Goal: Use online tool/utility: Utilize a website feature to perform a specific function

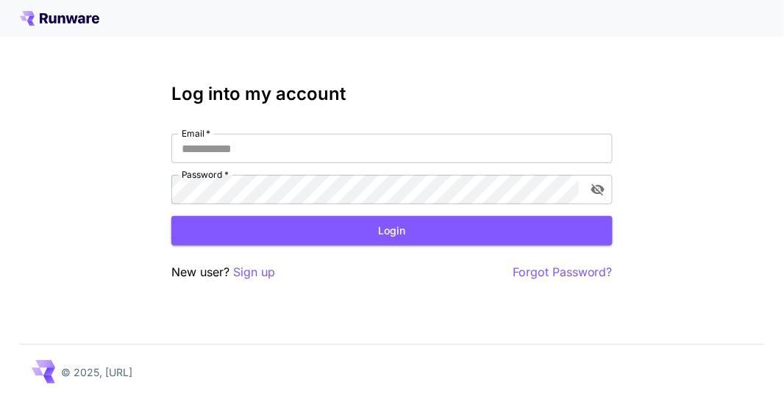
type input "********"
click at [347, 234] on button "Login" at bounding box center [391, 231] width 441 height 30
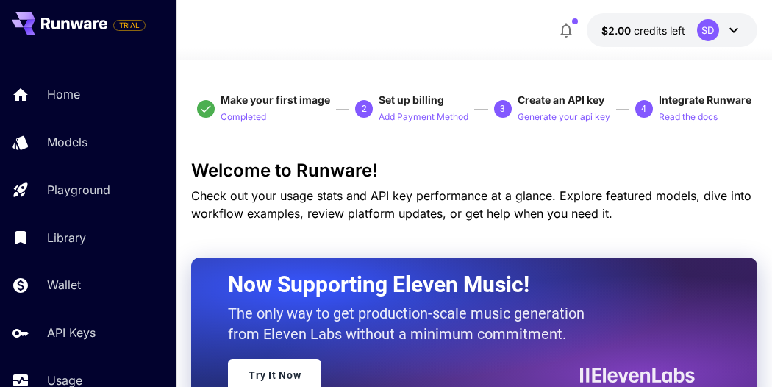
click at [576, 97] on span "Create an API key" at bounding box center [561, 99] width 87 height 13
click at [572, 114] on p "Generate your api key" at bounding box center [564, 117] width 93 height 14
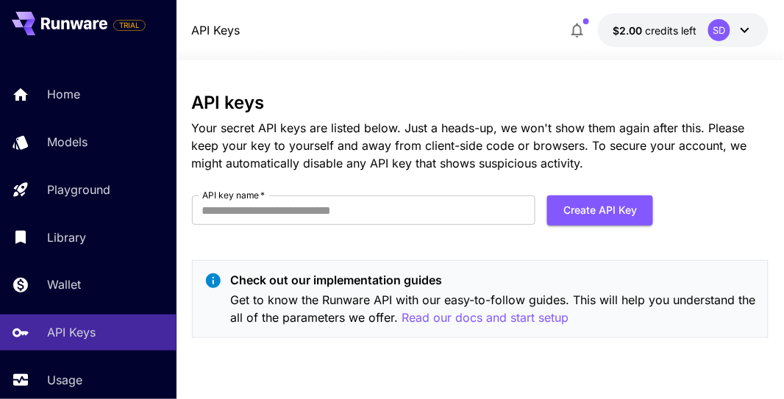
click at [580, 205] on button "Create API Key" at bounding box center [600, 211] width 106 height 30
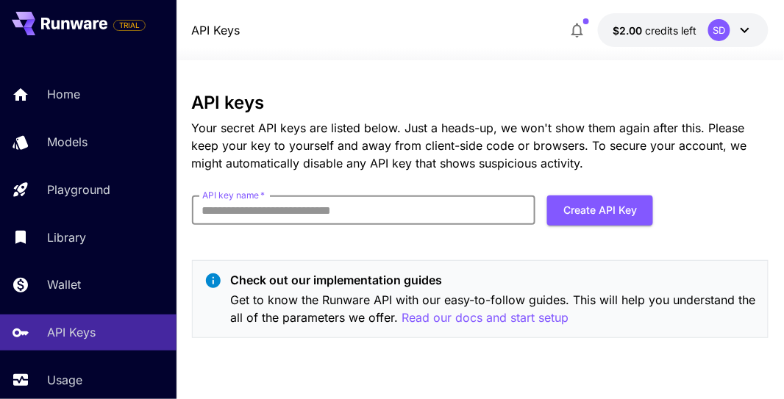
click at [237, 210] on input "API key name   *" at bounding box center [364, 210] width 344 height 29
type input "*********"
click at [584, 213] on button "Create API Key" at bounding box center [600, 211] width 106 height 30
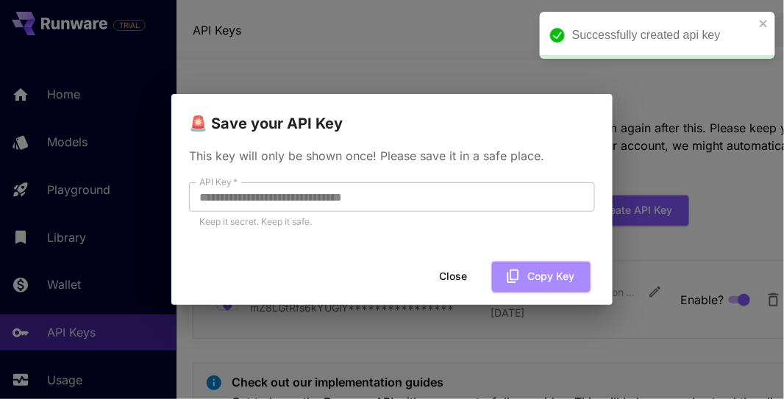
click at [535, 269] on button "Copy Key" at bounding box center [541, 277] width 99 height 30
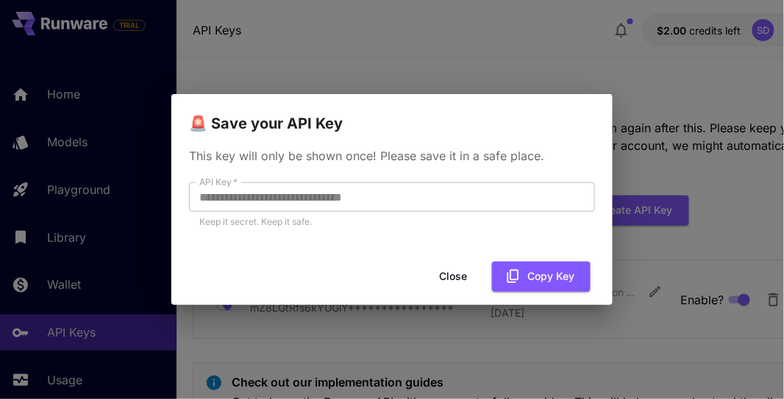
click at [477, 277] on button "Close" at bounding box center [453, 277] width 66 height 30
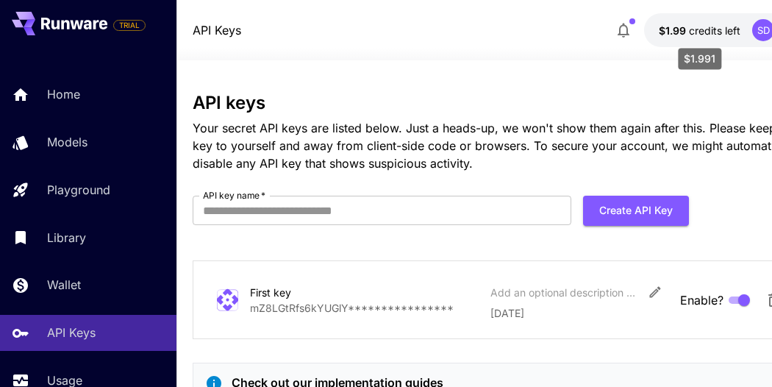
click at [682, 28] on span "$1.99" at bounding box center [674, 30] width 30 height 13
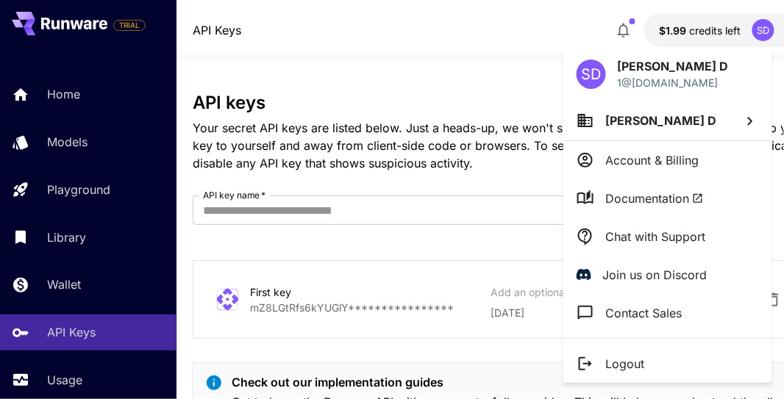
click at [539, 26] on div at bounding box center [392, 199] width 784 height 399
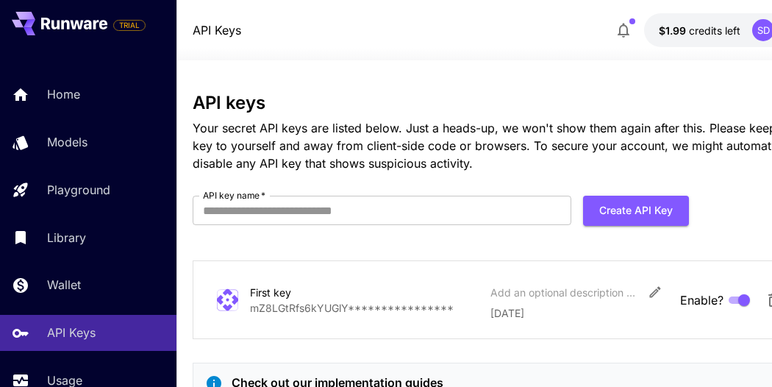
click at [763, 29] on div "SD" at bounding box center [763, 30] width 22 height 22
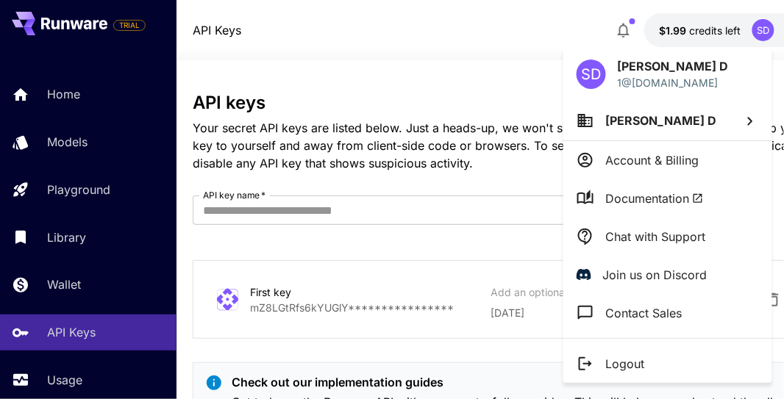
click at [644, 163] on p "Account & Billing" at bounding box center [652, 161] width 93 height 18
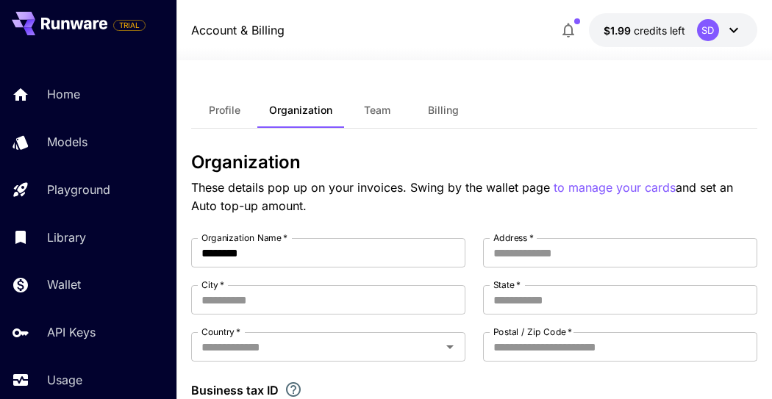
click at [449, 104] on span "Billing" at bounding box center [443, 110] width 31 height 13
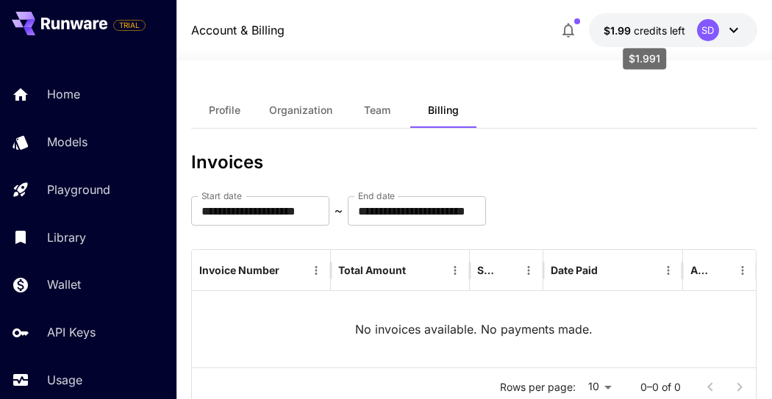
click at [631, 30] on span "$1.99" at bounding box center [619, 30] width 30 height 13
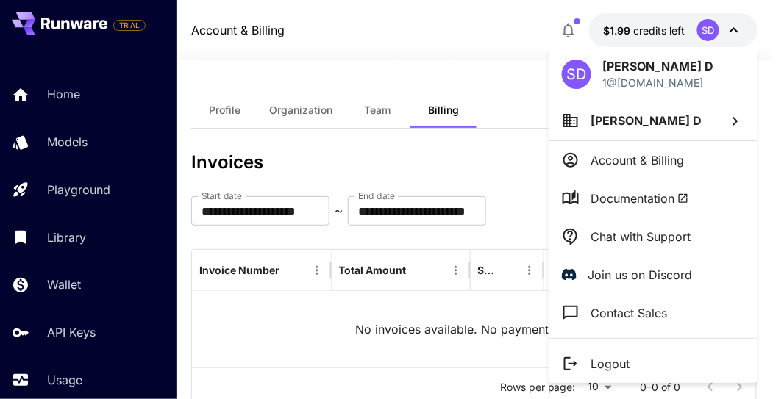
click at [413, 36] on div at bounding box center [392, 199] width 784 height 399
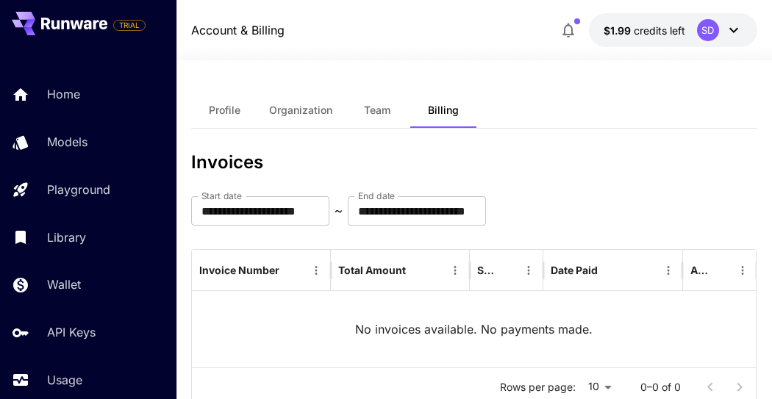
click at [224, 111] on span "Profile" at bounding box center [225, 110] width 32 height 13
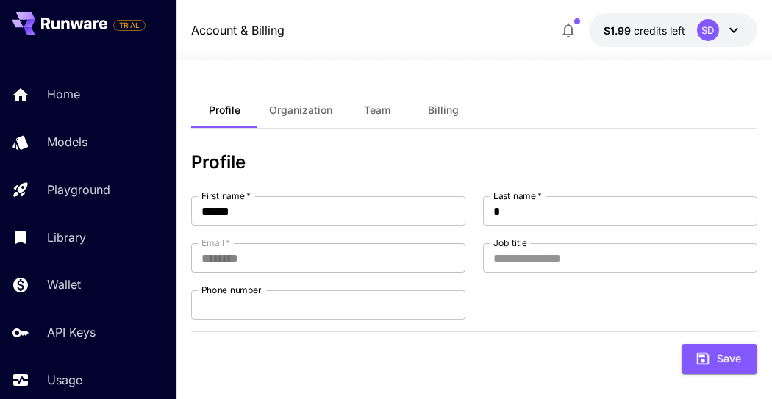
click at [738, 32] on icon at bounding box center [734, 30] width 18 height 18
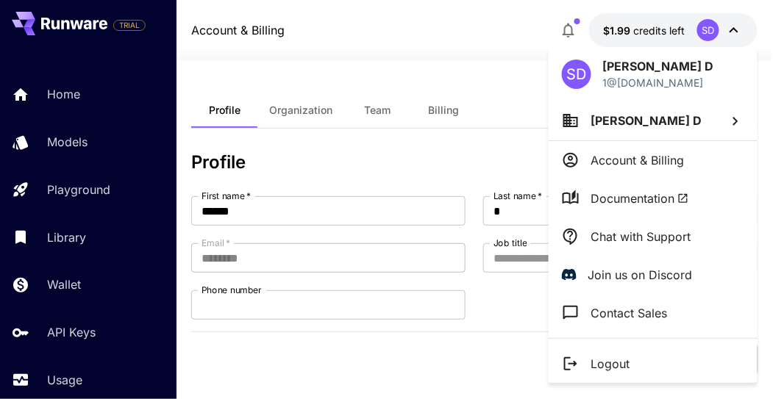
click at [388, 18] on div at bounding box center [392, 199] width 784 height 399
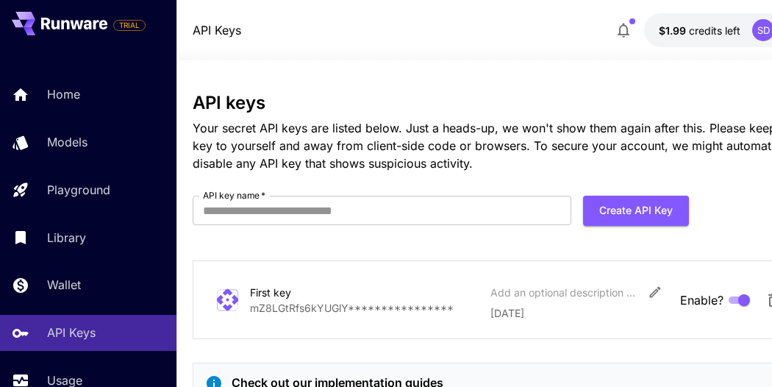
click at [25, 273] on link "Wallet" at bounding box center [88, 285] width 177 height 36
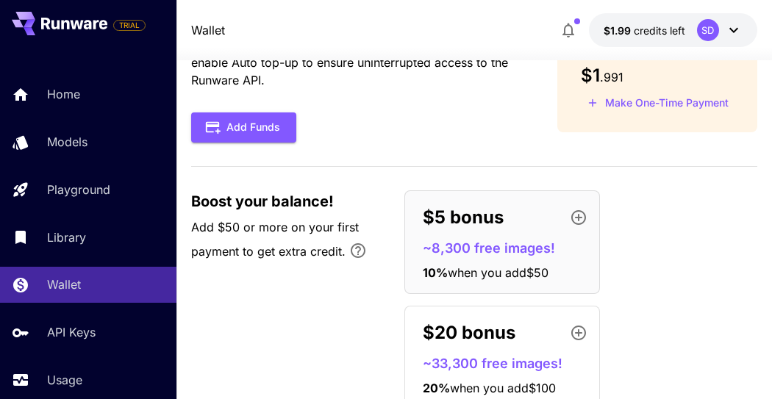
scroll to position [82, 0]
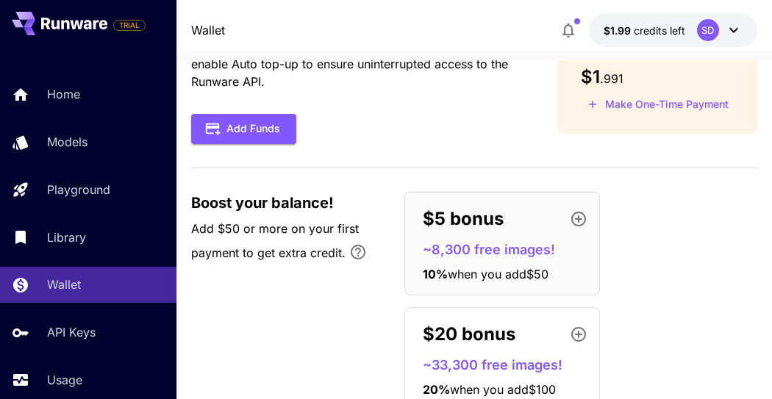
click at [33, 372] on link "Usage" at bounding box center [88, 381] width 177 height 36
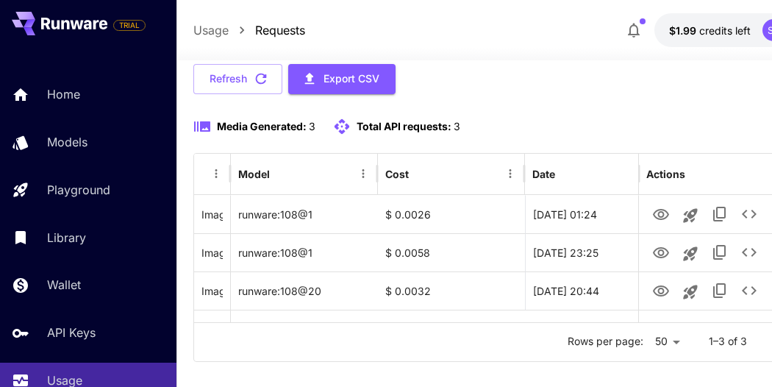
scroll to position [158, 0]
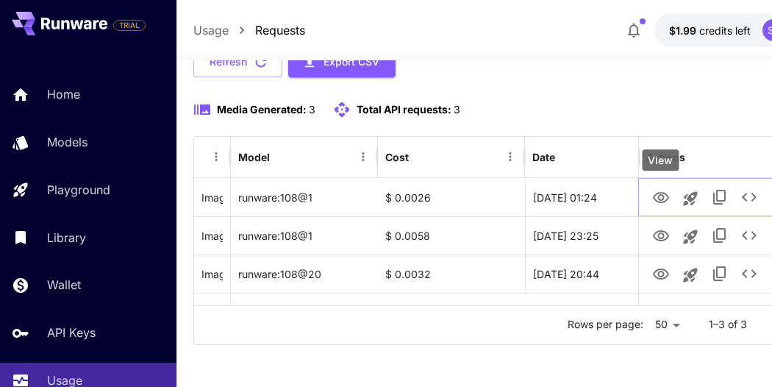
click at [660, 199] on icon "View" at bounding box center [661, 197] width 16 height 11
click at [691, 202] on icon "Launch in playground" at bounding box center [690, 198] width 14 height 14
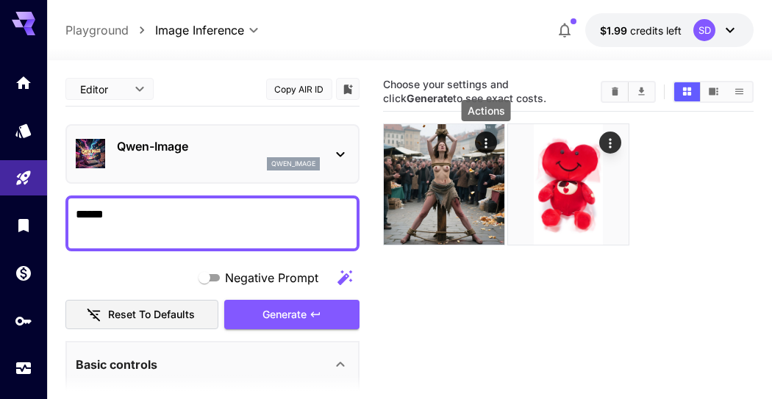
click at [492, 145] on icon "Actions" at bounding box center [486, 143] width 15 height 15
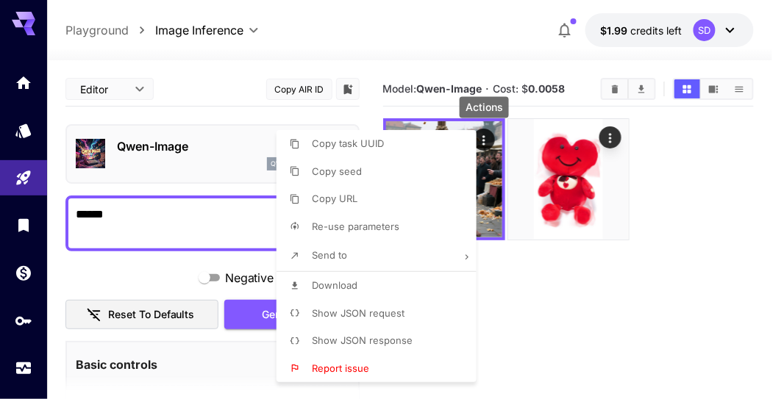
click at [532, 300] on div at bounding box center [392, 199] width 784 height 399
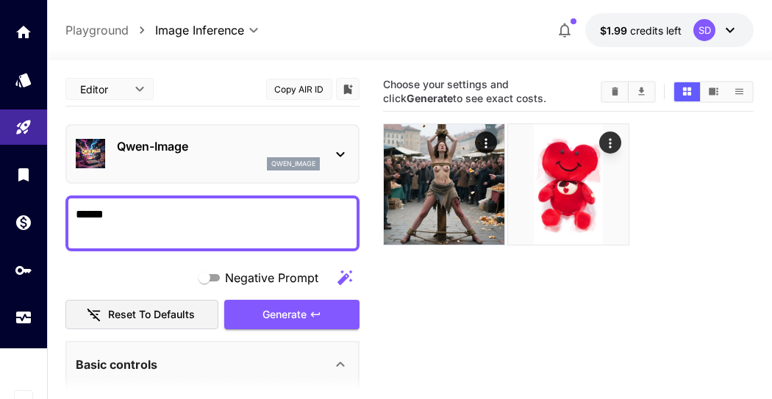
scroll to position [63, 0]
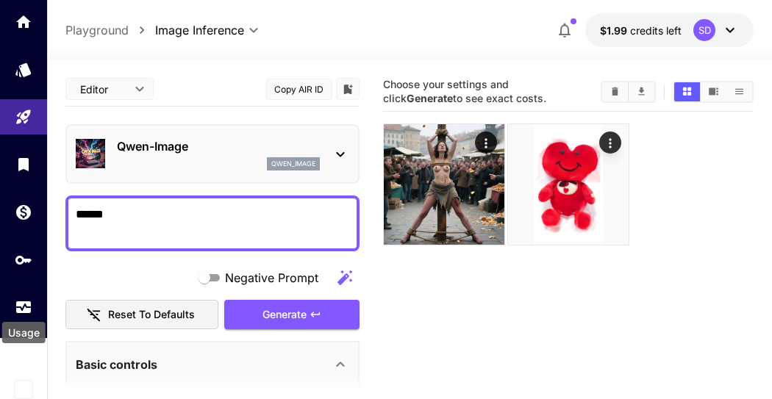
click at [23, 305] on icon "Usage" at bounding box center [24, 308] width 18 height 18
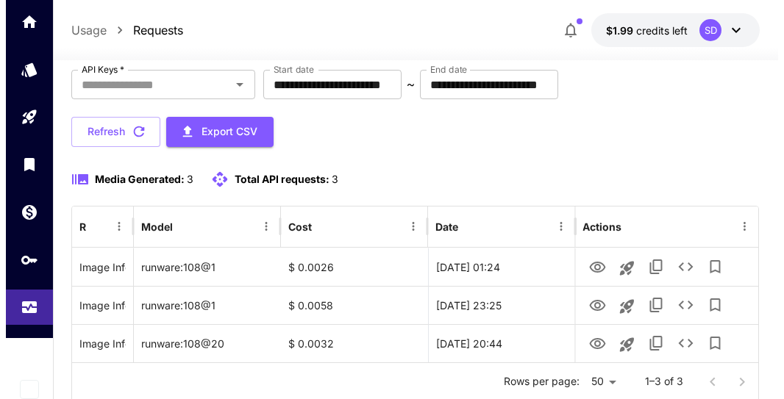
scroll to position [134, 0]
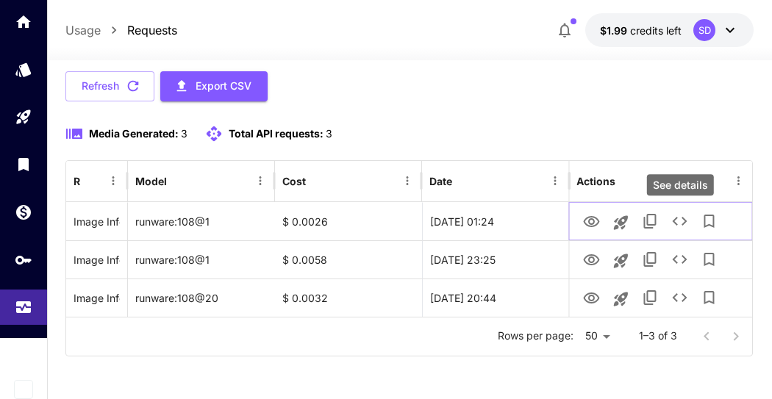
click at [676, 221] on icon "See details" at bounding box center [680, 222] width 18 height 18
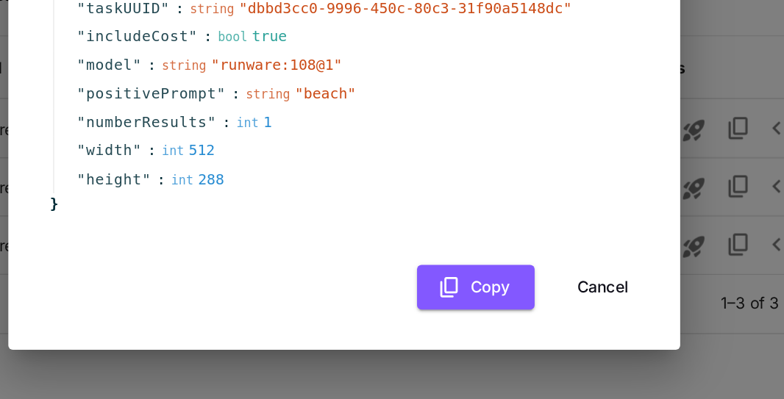
click at [564, 329] on button "Cancel" at bounding box center [562, 326] width 66 height 30
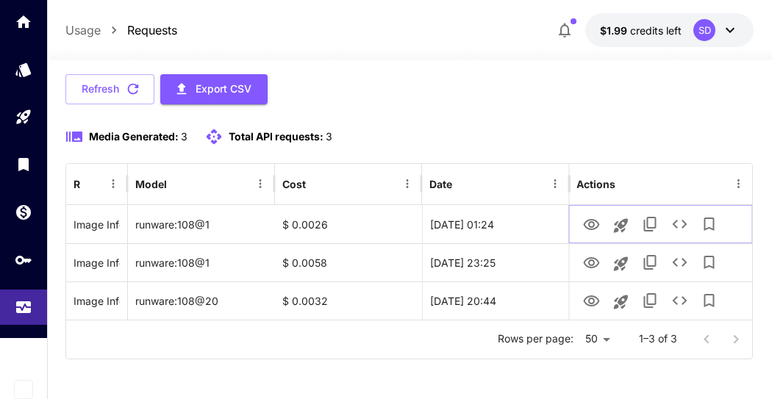
scroll to position [128, 0]
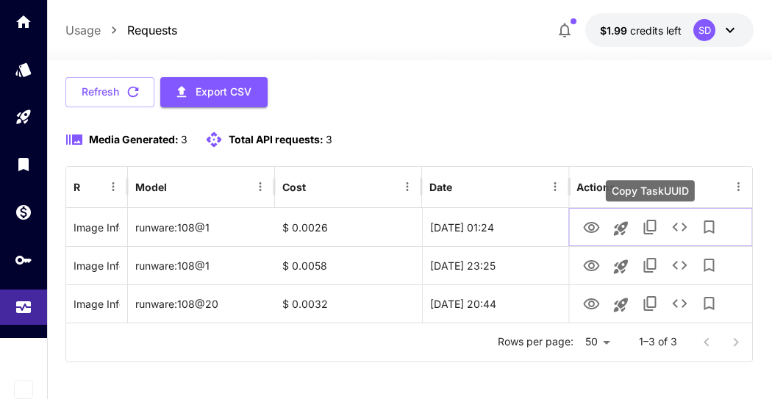
click at [649, 232] on icon "Copy TaskUUID" at bounding box center [650, 227] width 13 height 15
